Goal: Information Seeking & Learning: Learn about a topic

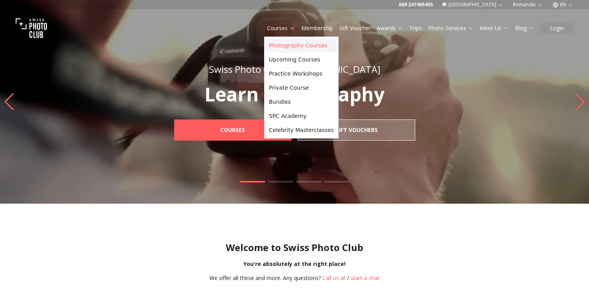
click at [283, 47] on link "Photography Courses" at bounding box center [301, 45] width 71 height 14
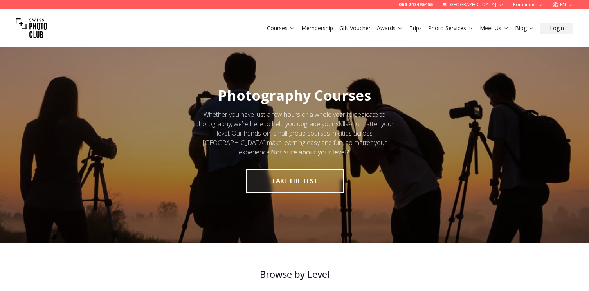
click at [562, 6] on button "EN" at bounding box center [562, 4] width 27 height 9
click at [485, 7] on button "[GEOGRAPHIC_DATA]" at bounding box center [473, 4] width 68 height 9
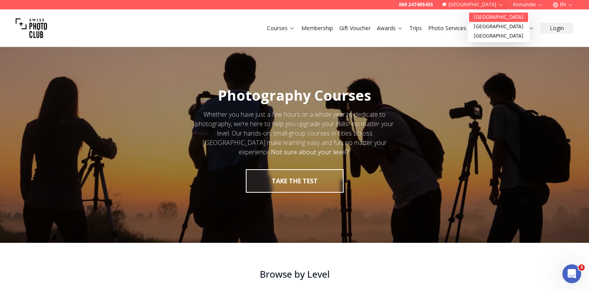
click at [485, 20] on link "[GEOGRAPHIC_DATA]" at bounding box center [498, 17] width 59 height 9
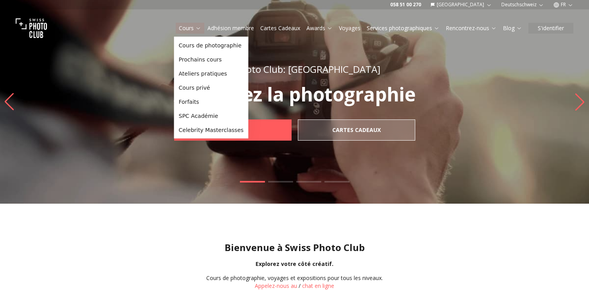
click at [189, 25] on link "Cours" at bounding box center [190, 28] width 22 height 8
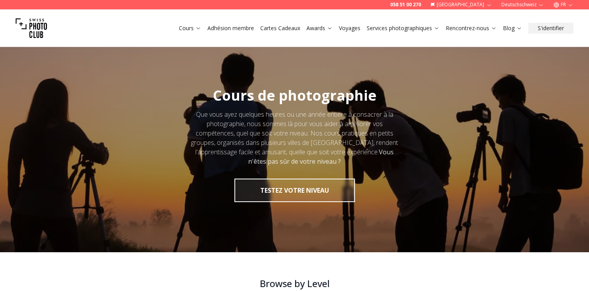
click at [563, 7] on button "FR" at bounding box center [563, 4] width 26 height 9
click at [567, 29] on link "de" at bounding box center [563, 26] width 16 height 9
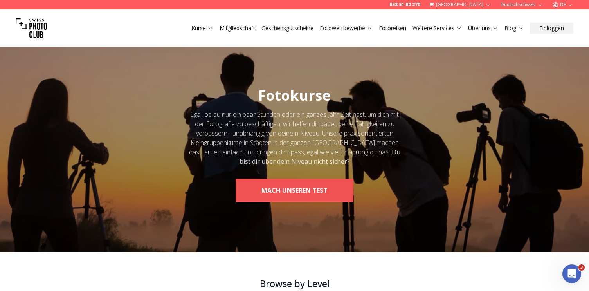
click at [295, 195] on button "MACH UNSEREN TEST" at bounding box center [295, 189] width 118 height 23
